Goal: Task Accomplishment & Management: Complete application form

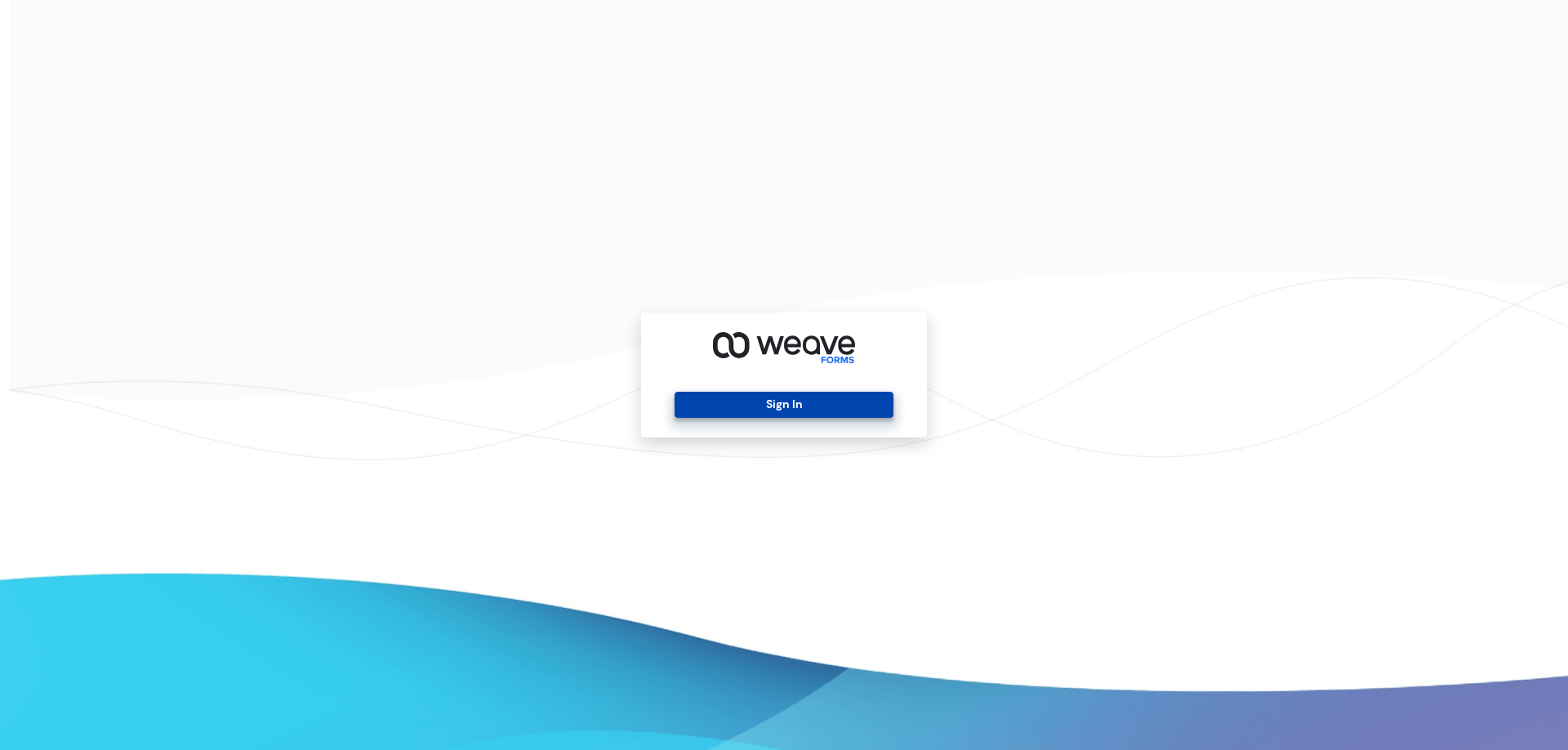
click at [747, 411] on button "Sign In" at bounding box center [783, 404] width 218 height 26
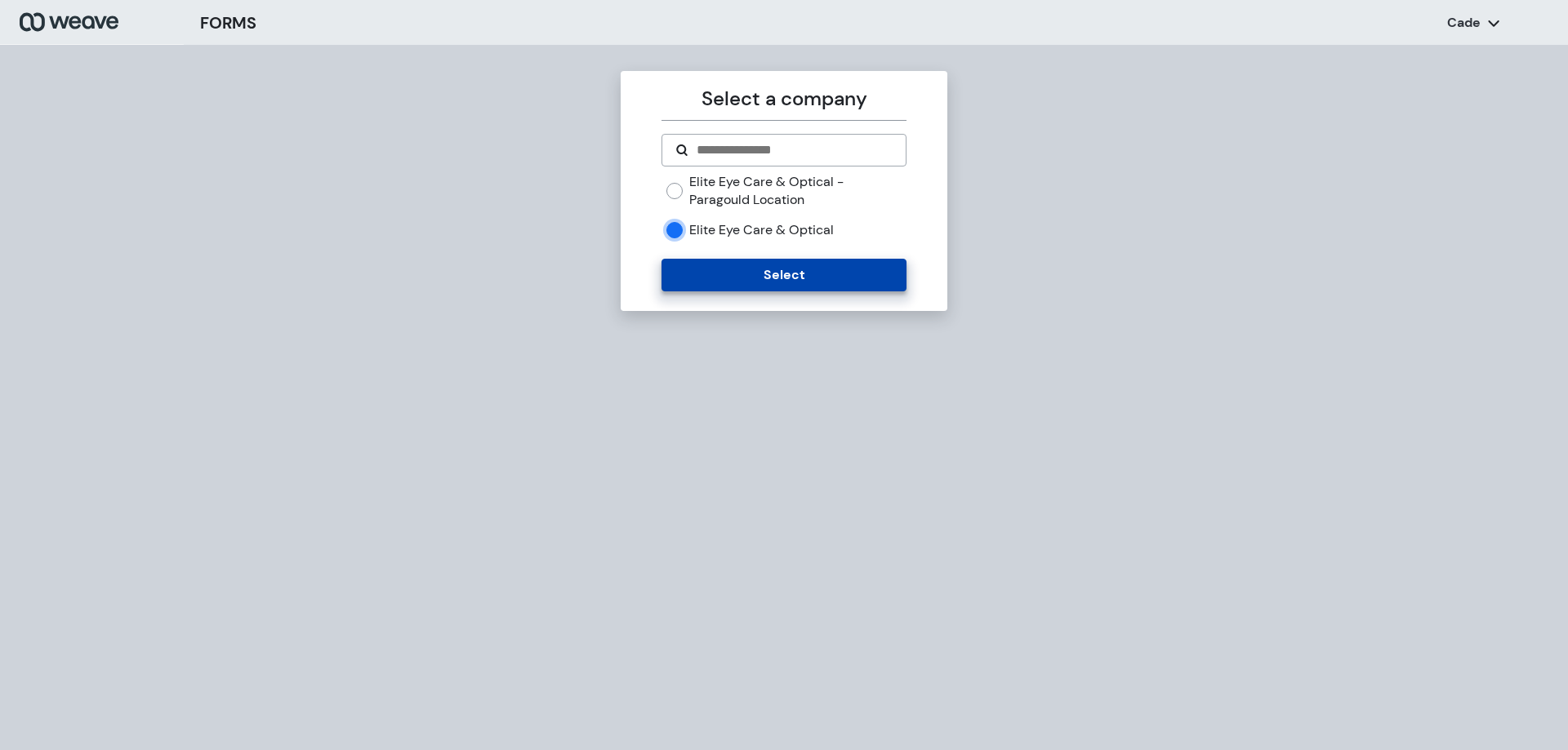
click at [712, 276] on button "Select" at bounding box center [783, 275] width 244 height 33
